Goal: Find specific page/section: Locate a particular part of the current website

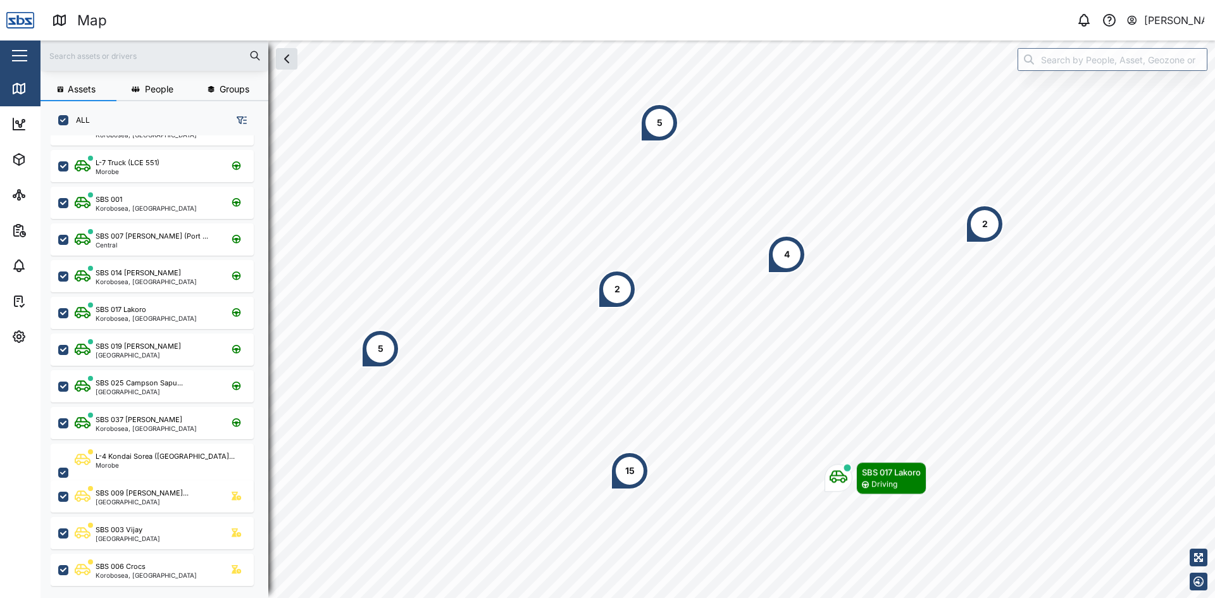
click at [132, 68] on div at bounding box center [154, 55] width 228 height 30
click at [125, 51] on input "text" at bounding box center [154, 55] width 213 height 19
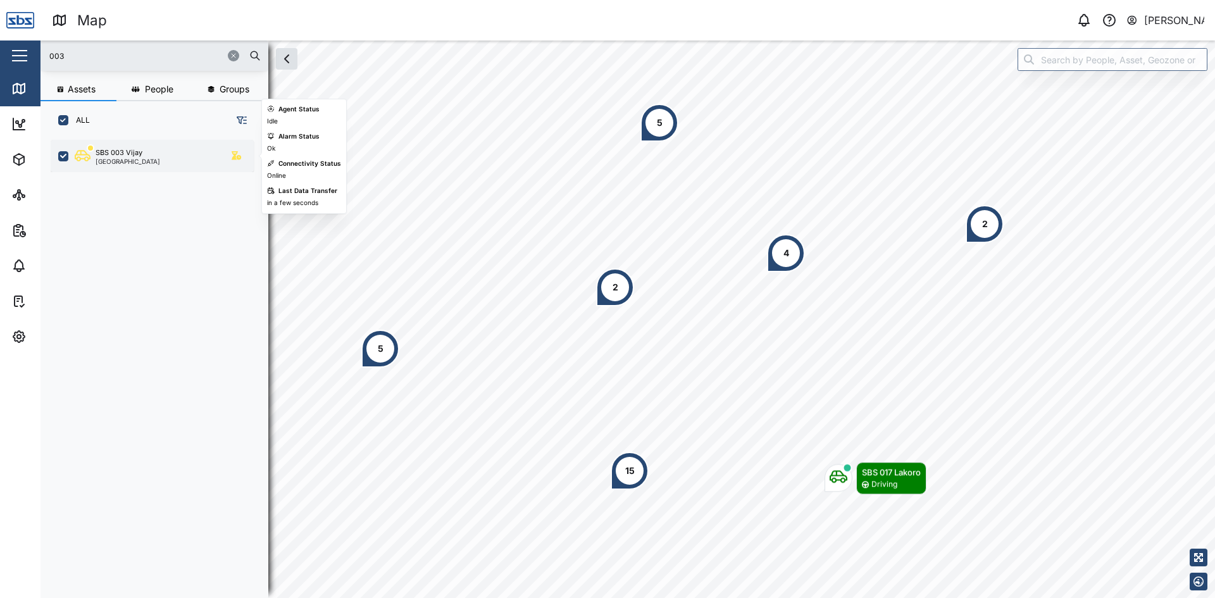
type input "003"
click at [116, 157] on div "SBS 003 Vijay" at bounding box center [119, 152] width 47 height 11
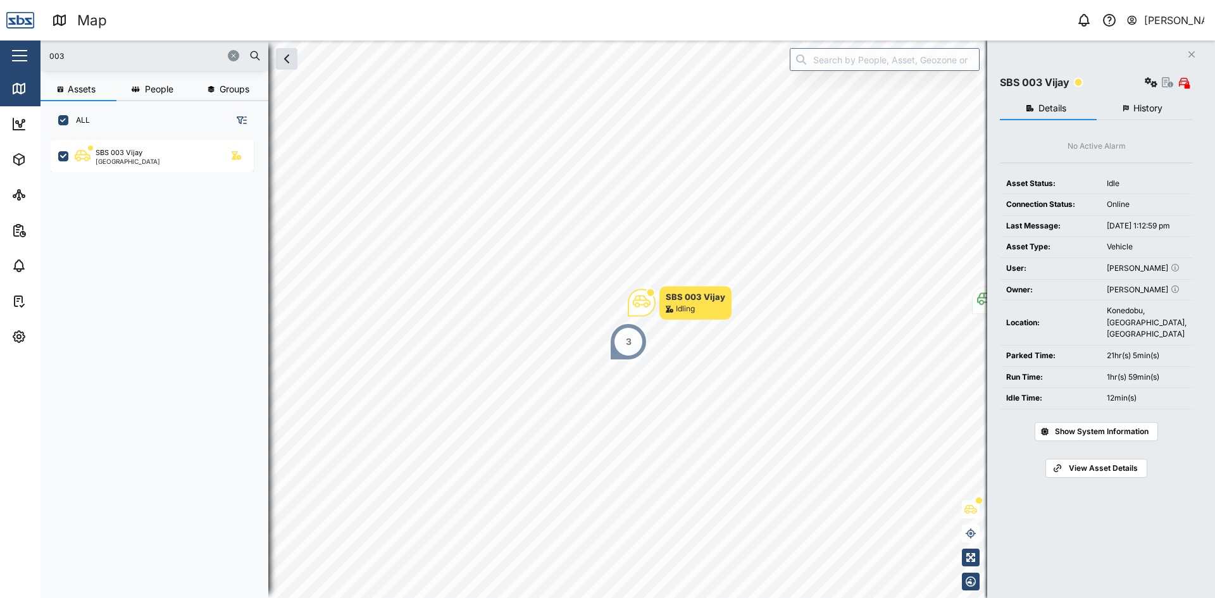
click at [626, 350] on div "3" at bounding box center [628, 342] width 38 height 38
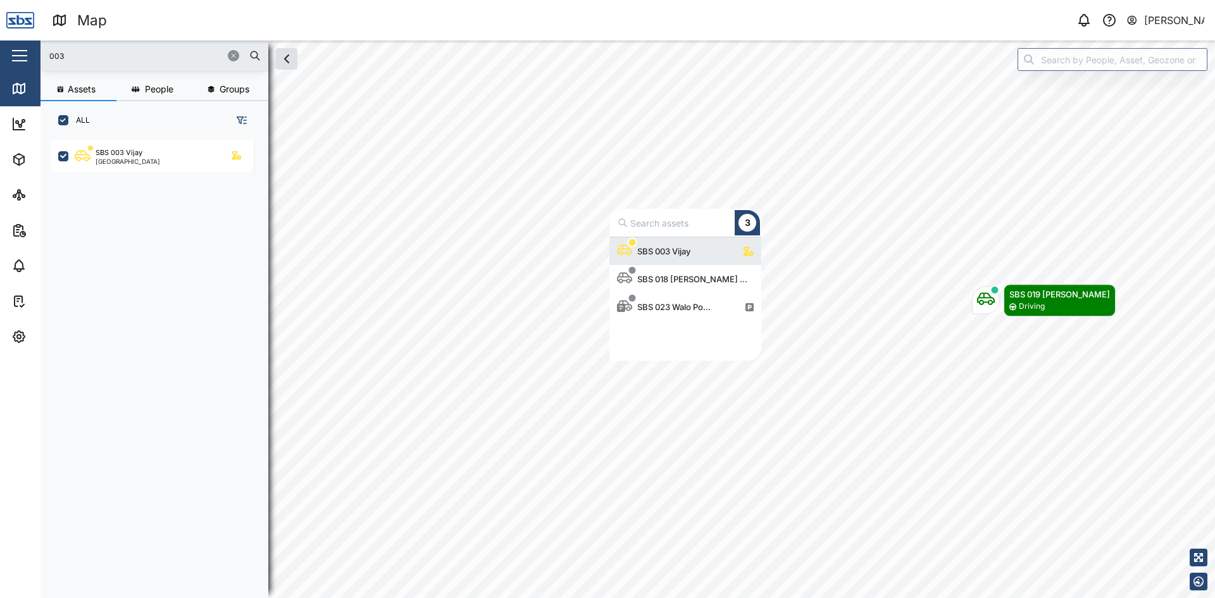
scroll to position [114, 142]
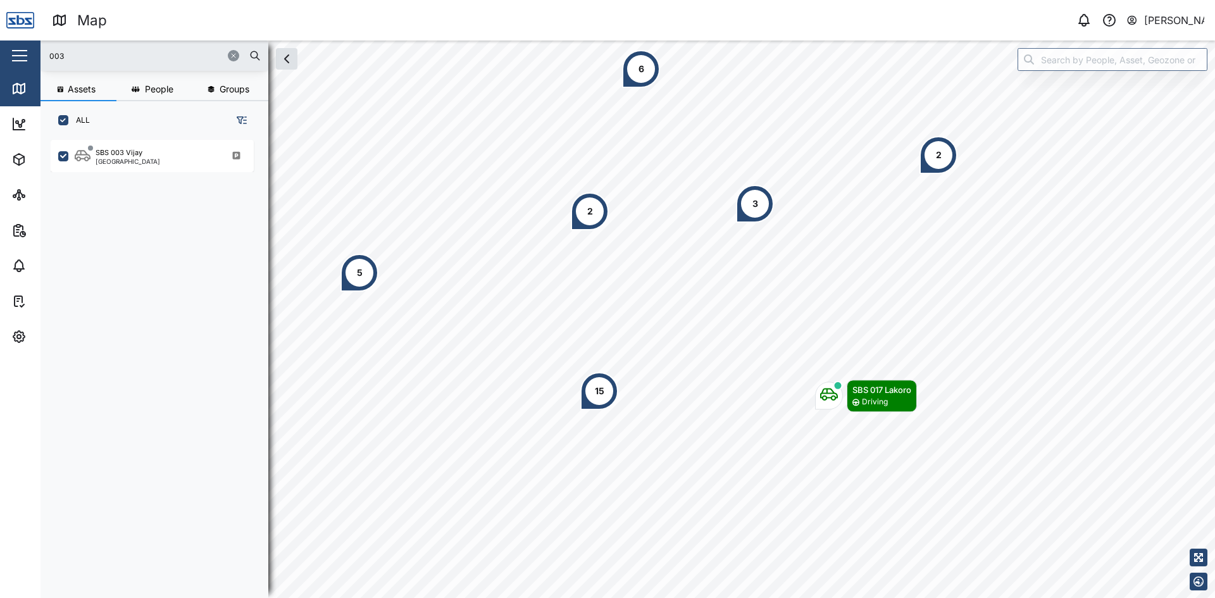
click at [227, 54] on div at bounding box center [242, 55] width 38 height 11
click at [232, 55] on icon "button" at bounding box center [234, 56] width 8 height 8
